Goal: Find specific page/section: Find specific page/section

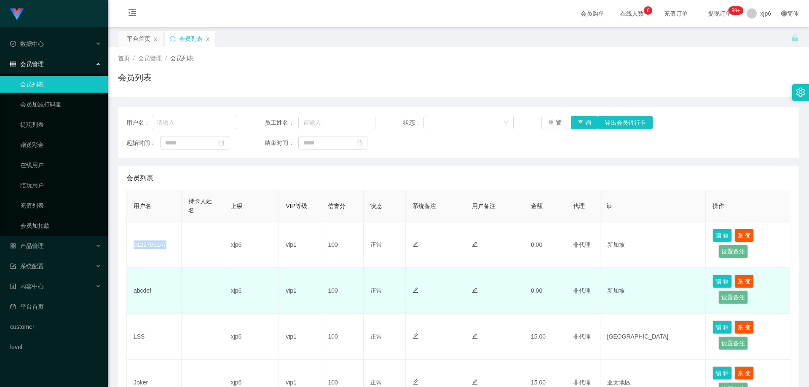
click at [133, 246] on td "6122706147" at bounding box center [154, 245] width 55 height 46
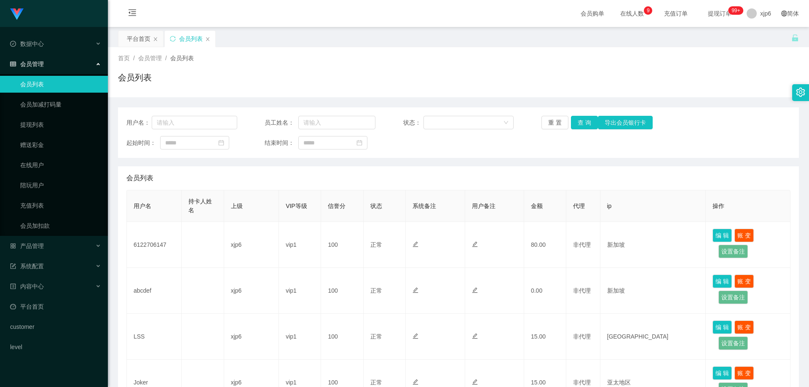
scroll to position [42, 0]
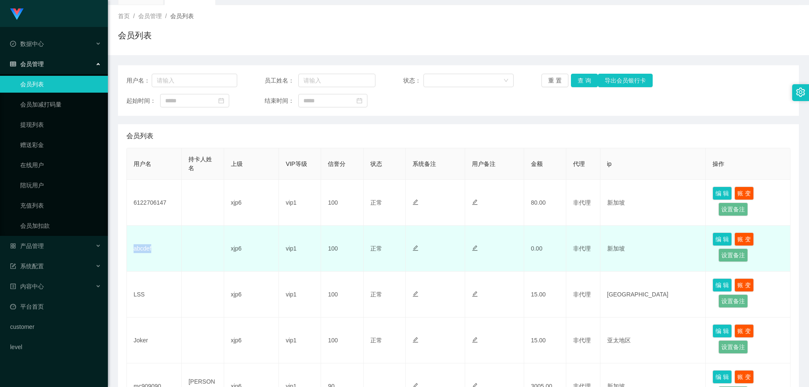
drag, startPoint x: 157, startPoint y: 246, endPoint x: 131, endPoint y: 247, distance: 26.2
click at [131, 247] on td "abcdef" at bounding box center [154, 249] width 55 height 46
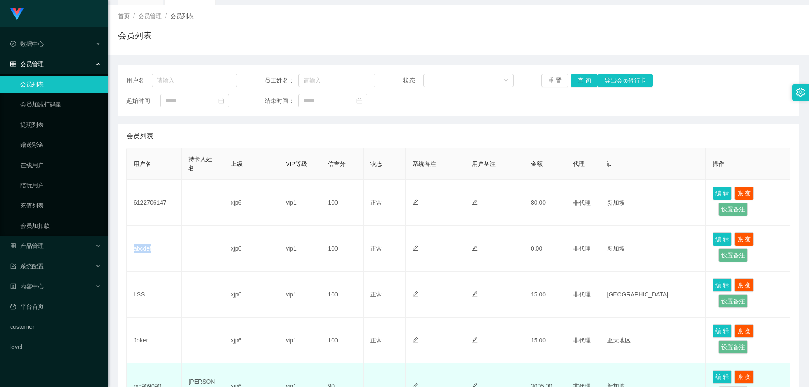
copy td "abcdef"
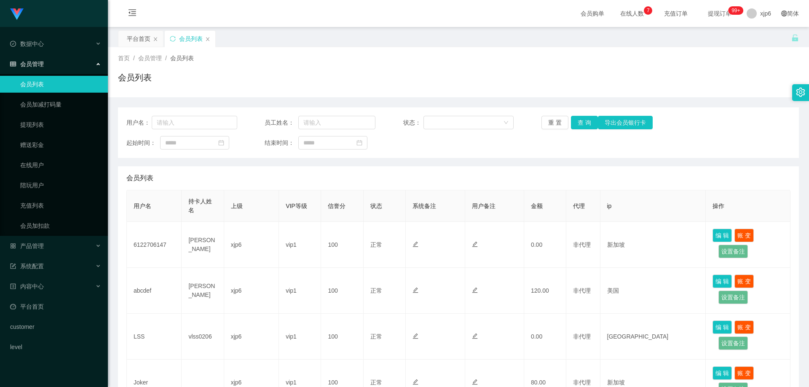
scroll to position [84, 0]
